Goal: Task Accomplishment & Management: Complete application form

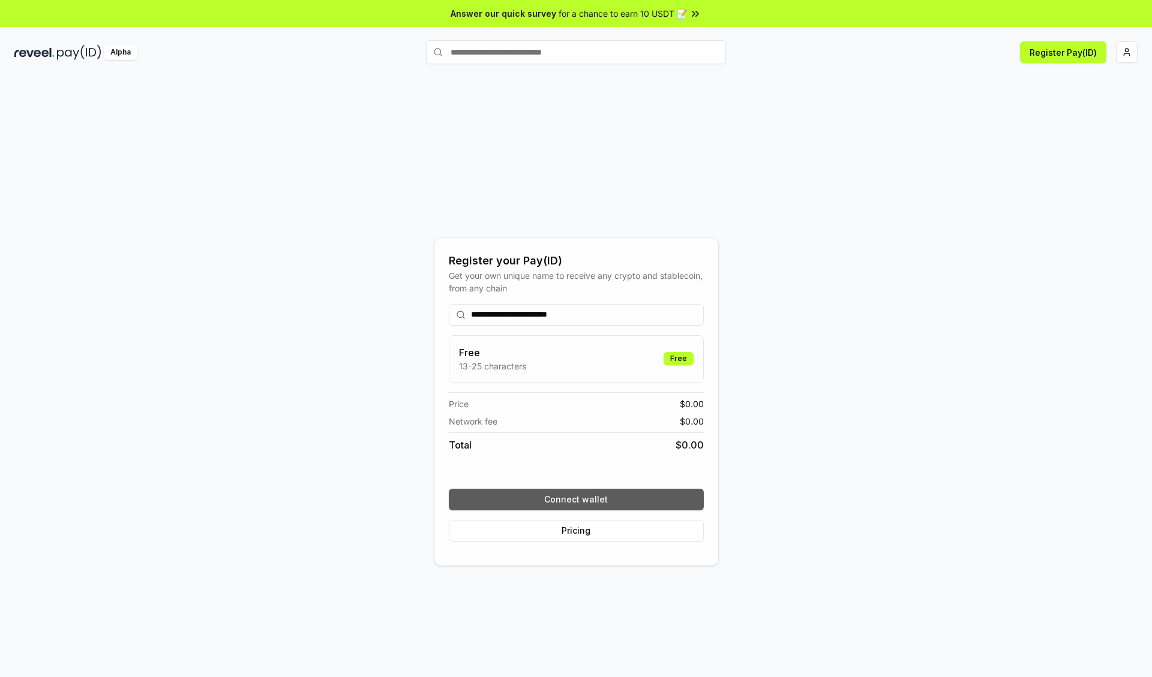
type input "**********"
click at [576, 499] on button "Connect wallet" at bounding box center [576, 500] width 255 height 22
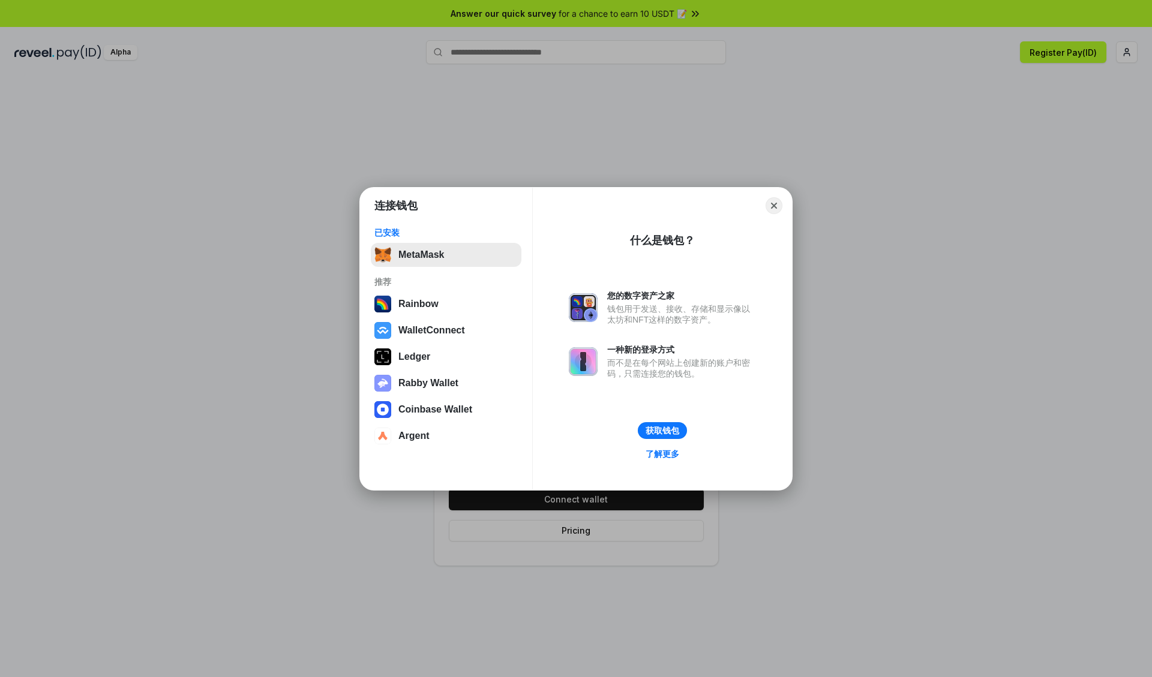
click at [446, 254] on button "MetaMask" at bounding box center [446, 255] width 151 height 24
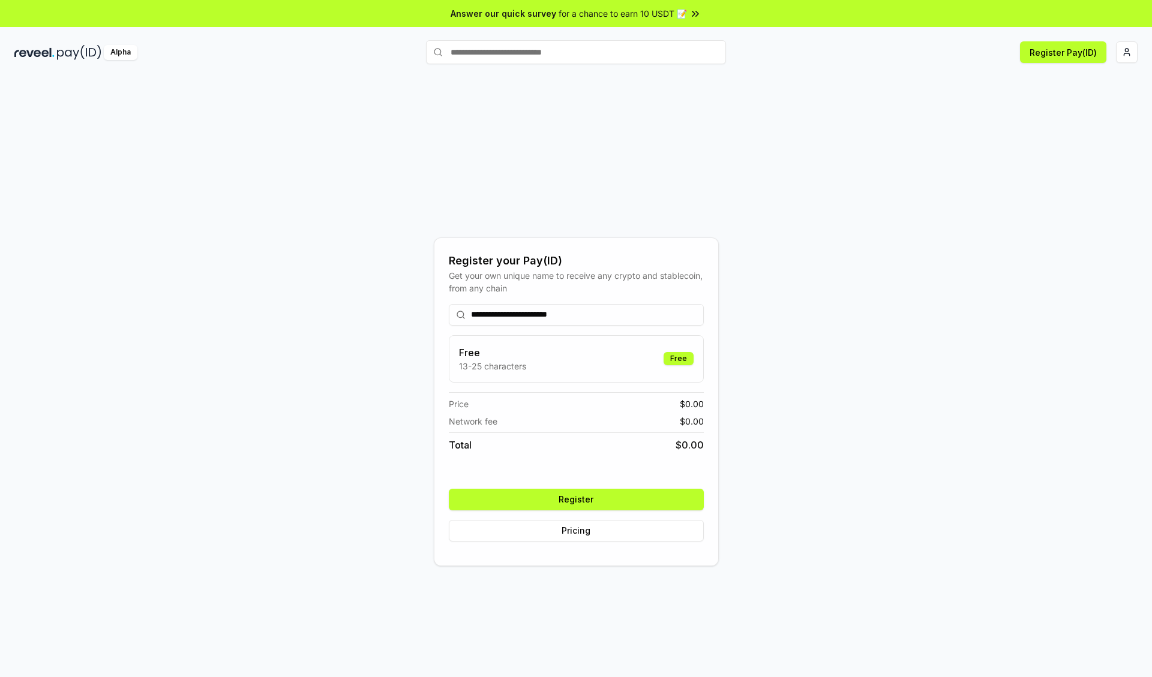
click at [576, 499] on button "Register" at bounding box center [576, 500] width 255 height 22
